Goal: Task Accomplishment & Management: Complete application form

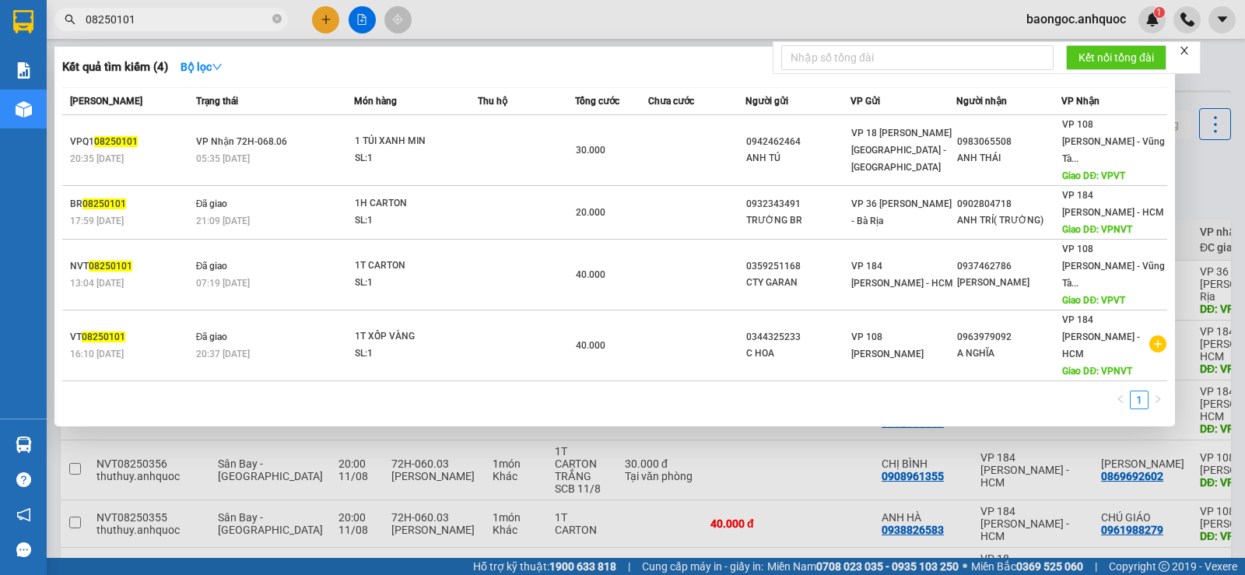
scroll to position [78, 0]
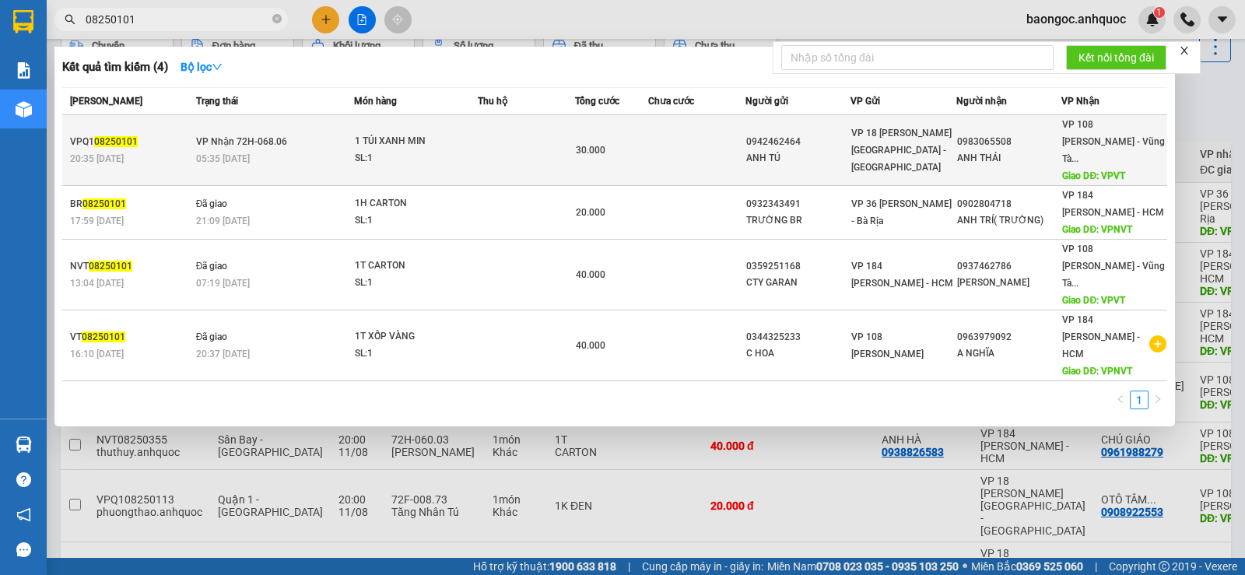
click at [170, 150] on div "20:35 [DATE]" at bounding box center [130, 158] width 121 height 17
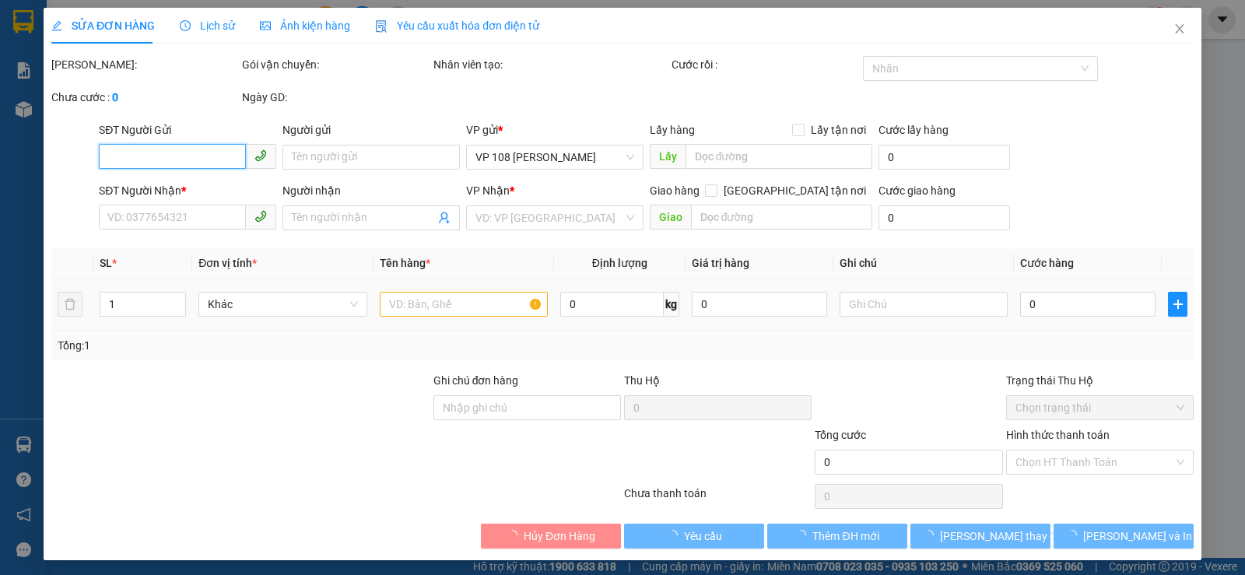
type input "0942462464"
type input "ANH TÚ"
type input "0983065508"
type input "ANH THÁI"
type input "VPVT"
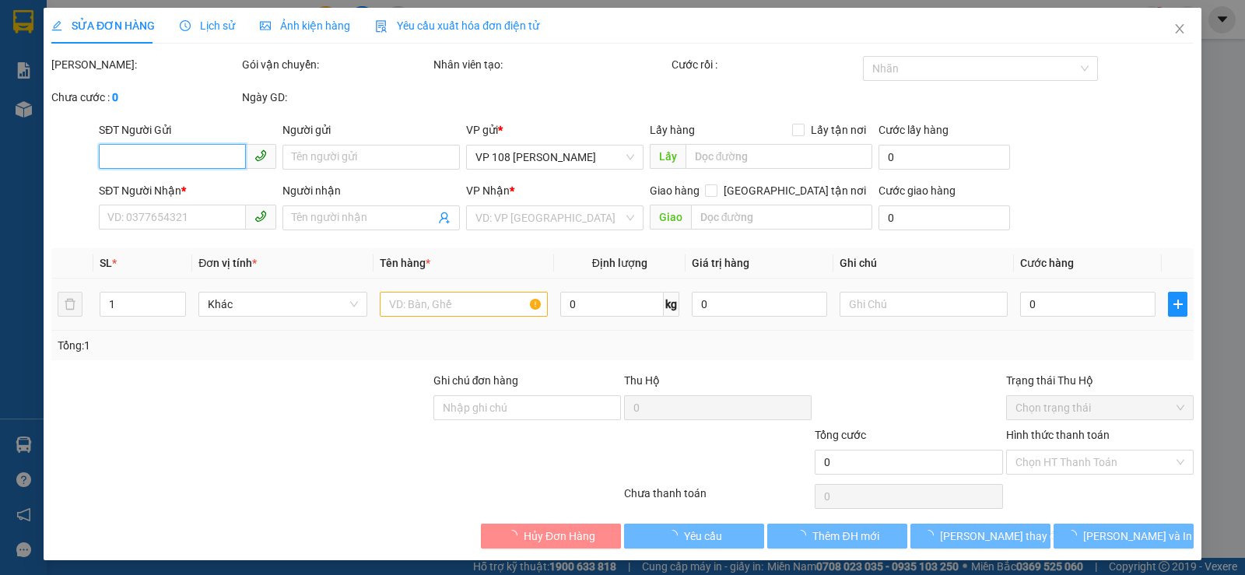
type input "SCB 9/8 -VPQ1 THẢO"
type input "30.000"
